Goal: Check status

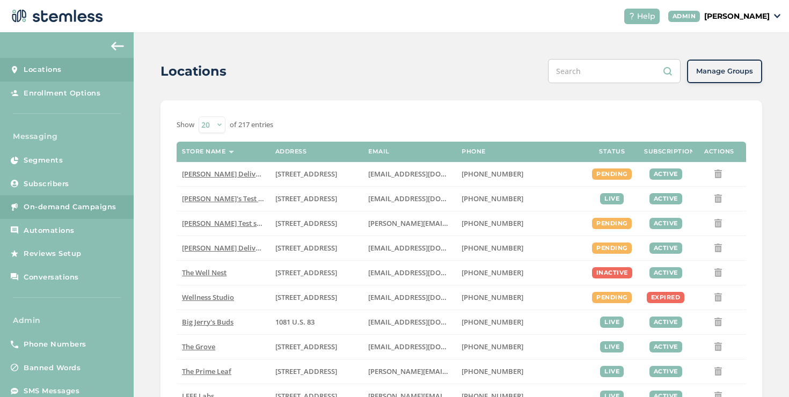
click at [56, 207] on span "On-demand Campaigns" at bounding box center [70, 207] width 93 height 11
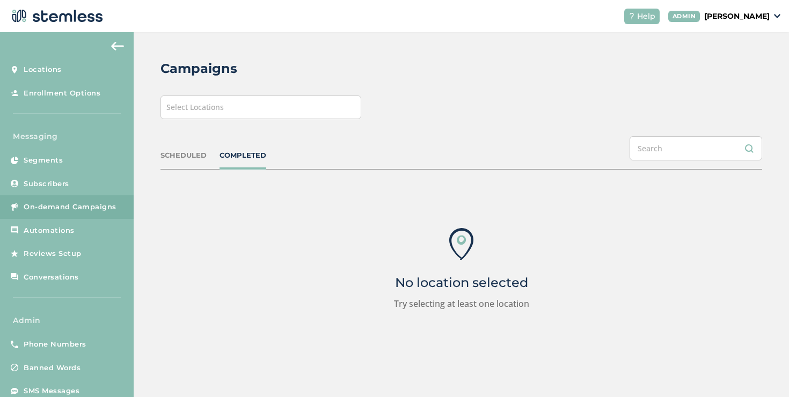
click at [279, 110] on div "Select Locations" at bounding box center [260, 108] width 201 height 24
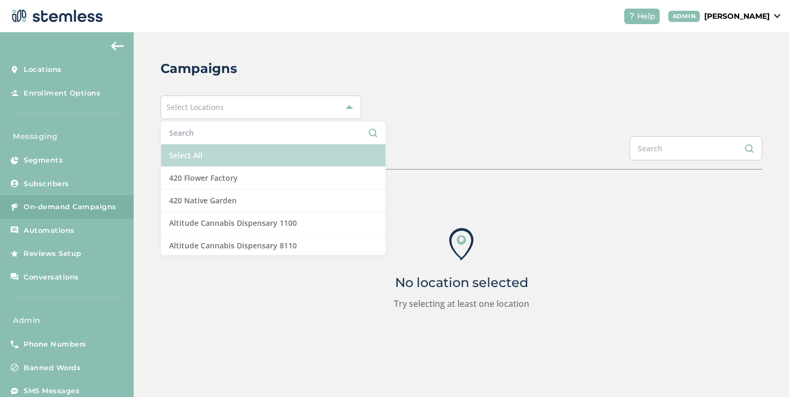
click at [226, 150] on li "Select All" at bounding box center [273, 155] width 224 height 23
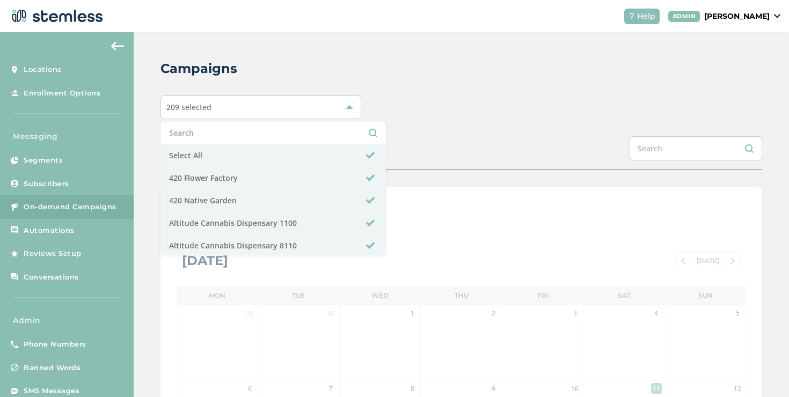
click at [386, 133] on div "Campaigns 209 selected Select All 420 Flower Factory 420 Native Garden Altitude…" at bounding box center [461, 379] width 655 height 695
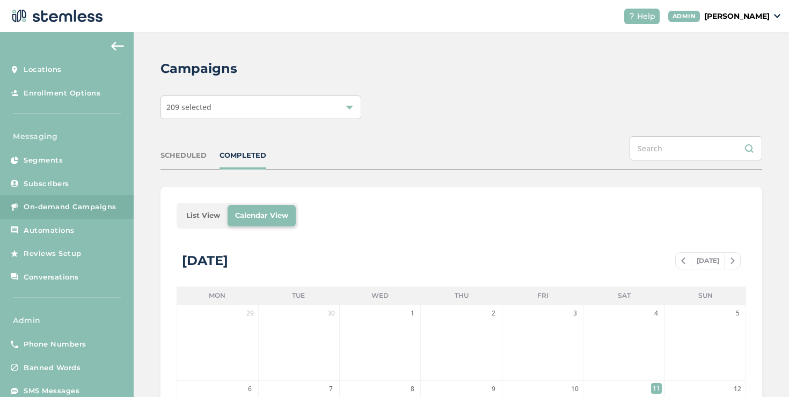
click at [199, 210] on li "List View" at bounding box center [203, 215] width 49 height 21
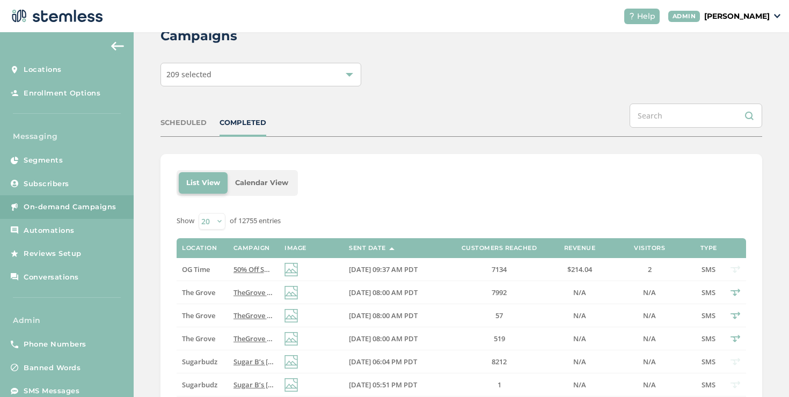
scroll to position [76, 0]
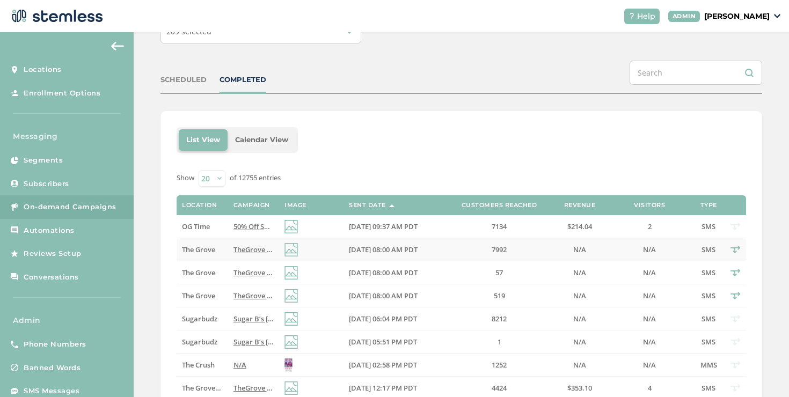
click at [244, 243] on td "TheGrove La Mesa: You have a new notification waiting for you, {first_name}! Re…" at bounding box center [253, 249] width 51 height 23
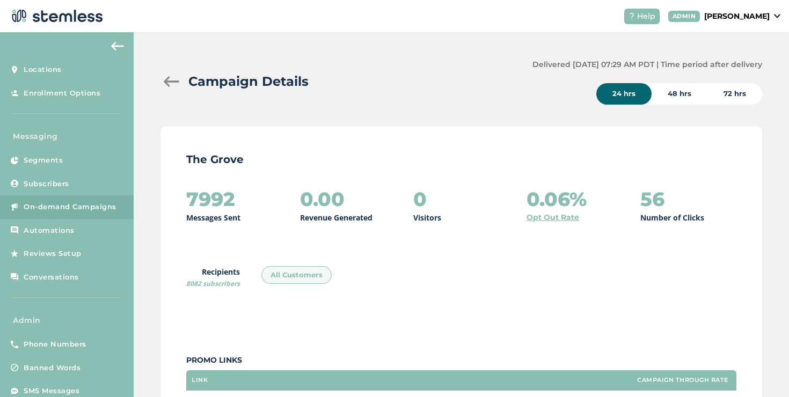
click at [167, 84] on div at bounding box center [170, 81] width 21 height 11
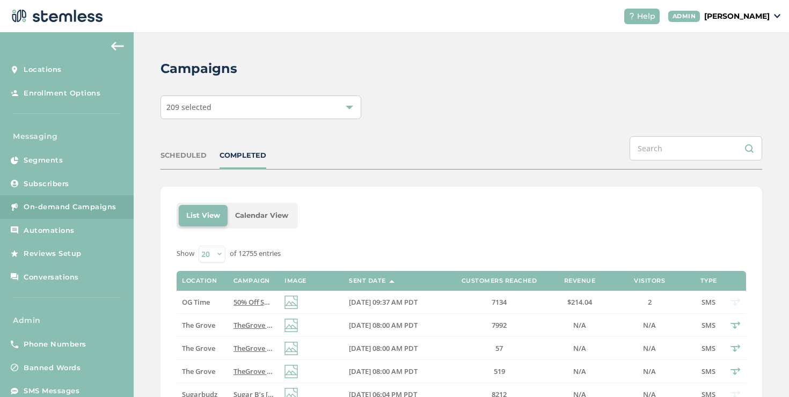
click at [246, 302] on span "50% Off Sale At OG Time [DATE]...Click The Link to Learn More! Reply END to can…" at bounding box center [369, 302] width 272 height 10
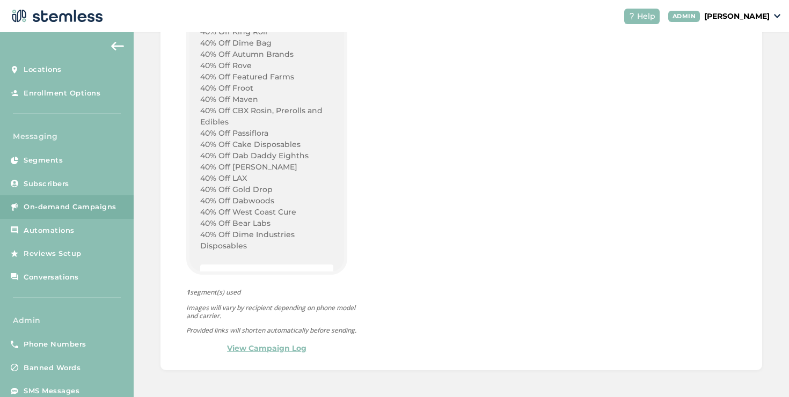
scroll to position [1166, 0]
